Goal: Find specific page/section: Find specific page/section

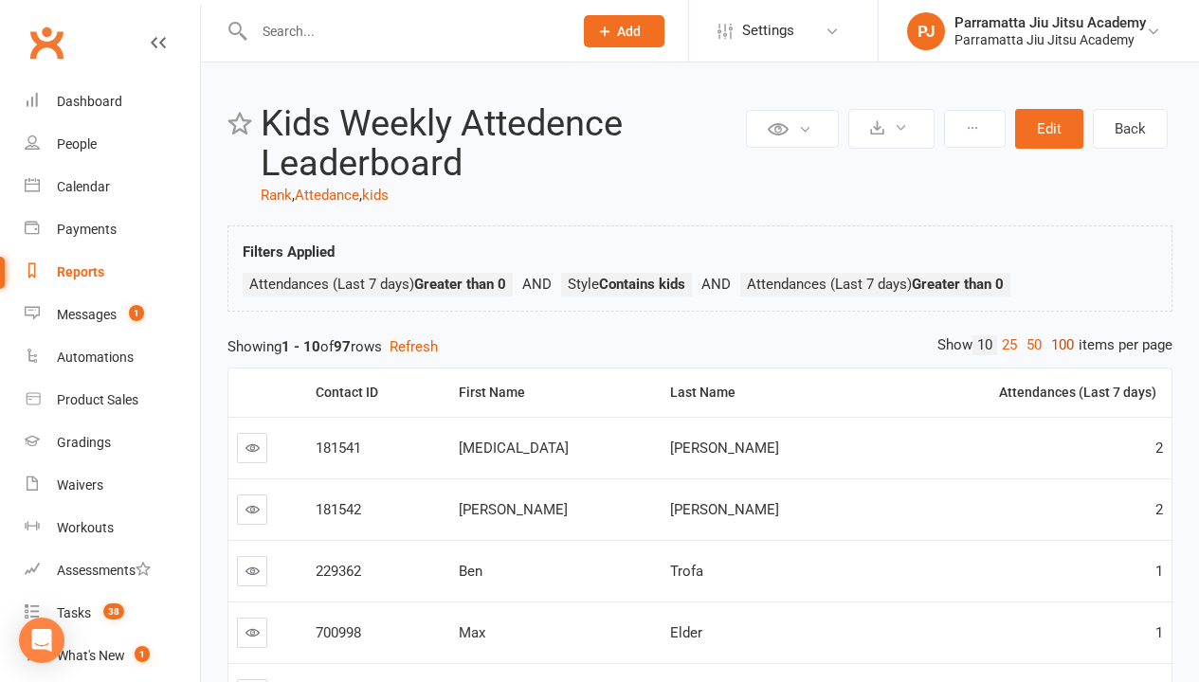
click at [1058, 345] on link "100" at bounding box center [1062, 346] width 32 height 20
